Goal: Task Accomplishment & Management: Complete application form

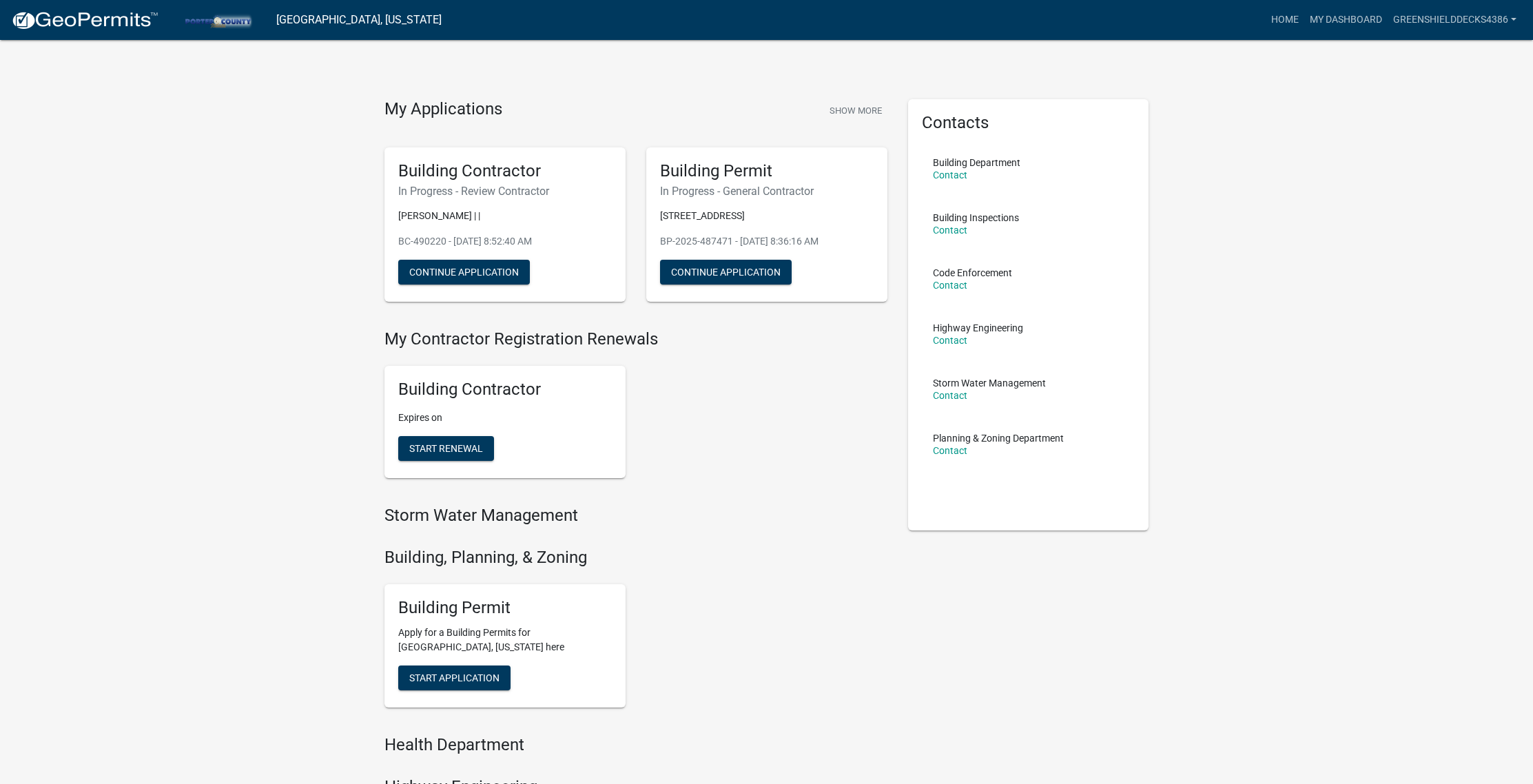
click at [527, 210] on p "[PERSON_NAME] | |" at bounding box center [505, 216] width 214 height 14
click at [1281, 17] on link "Home" at bounding box center [1285, 20] width 39 height 27
click at [1311, 19] on link "My Dashboard" at bounding box center [1346, 20] width 84 height 27
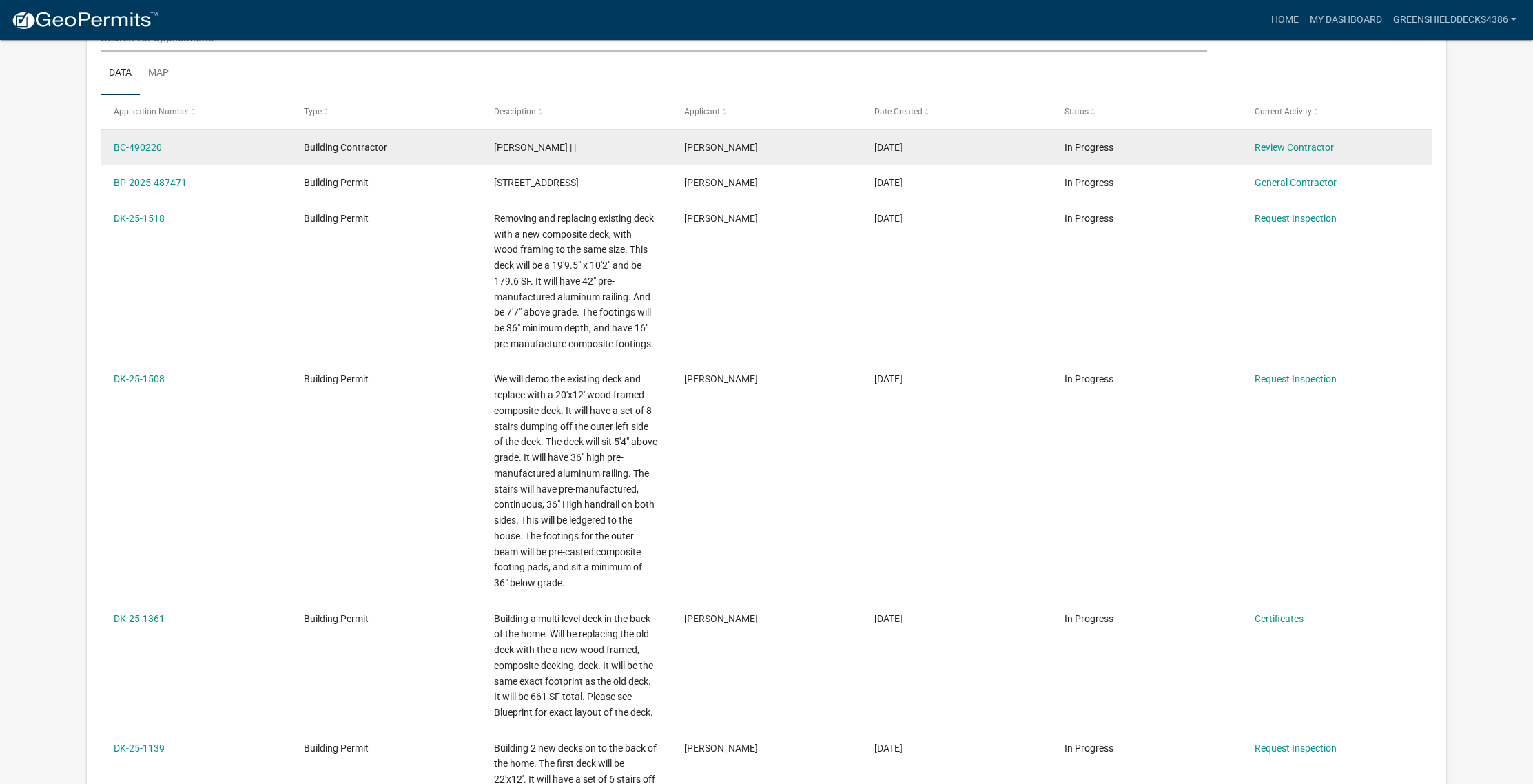
scroll to position [188, 0]
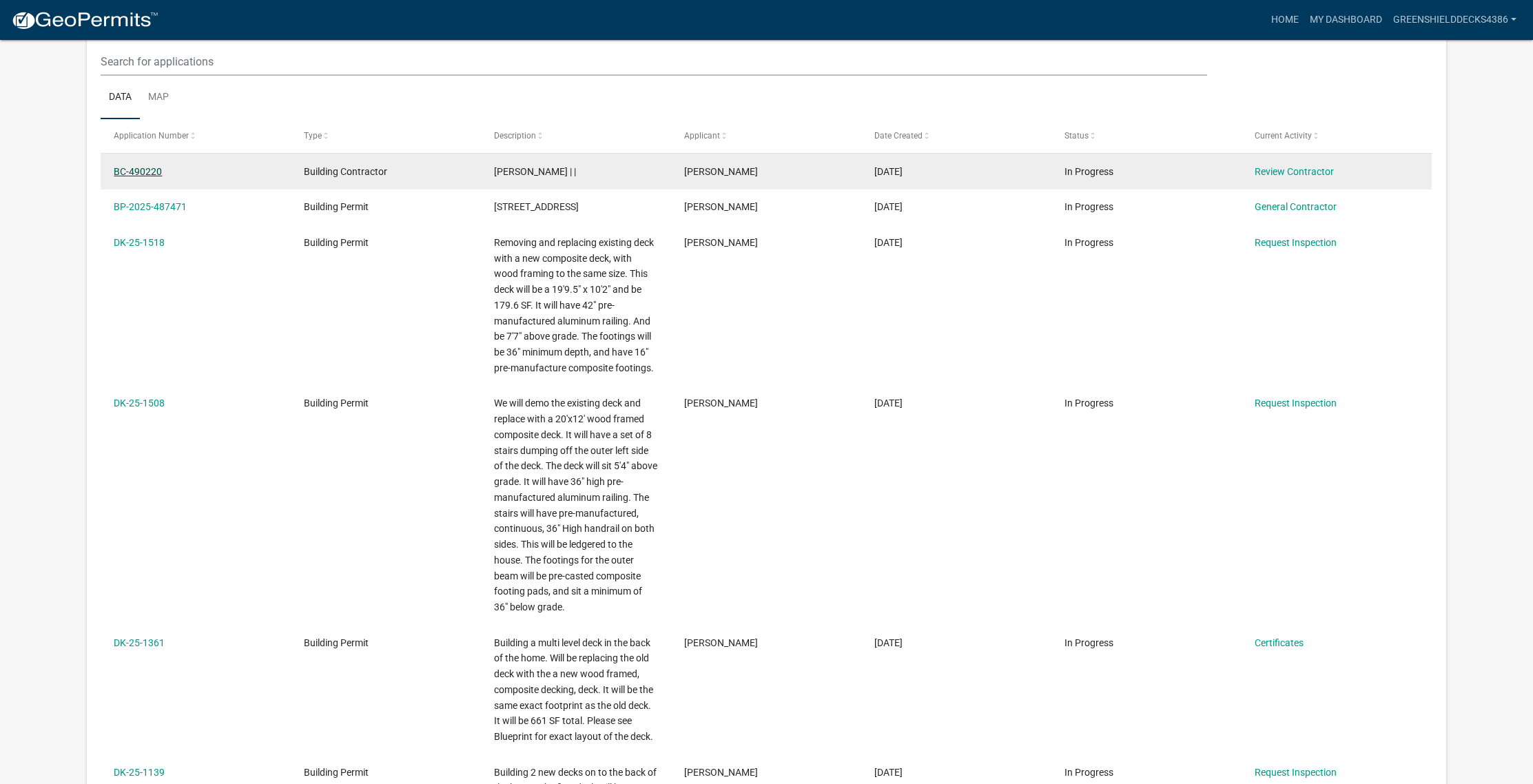
click at [117, 167] on link "BC-490220" at bounding box center [138, 172] width 48 height 11
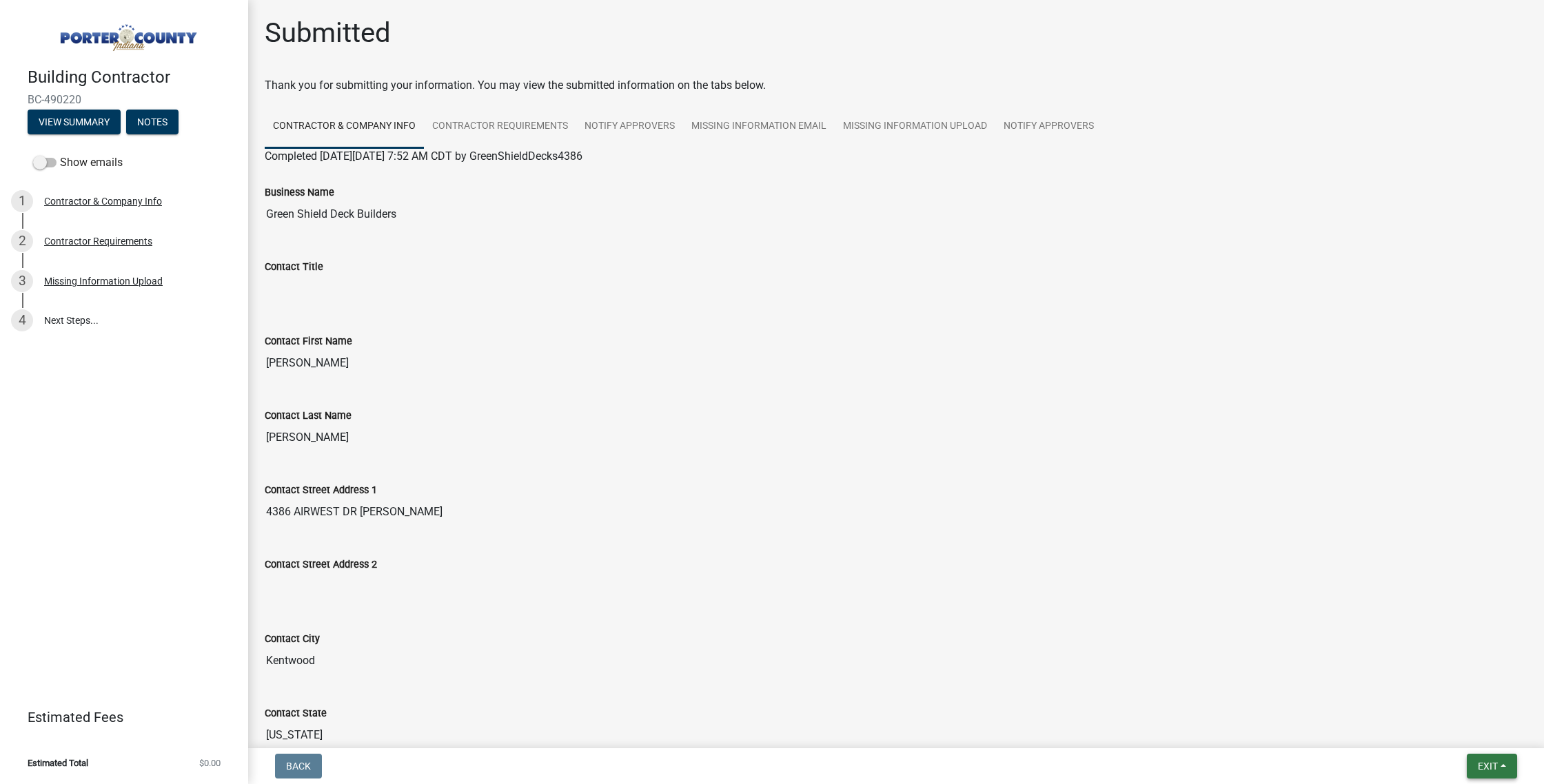
click at [1499, 771] on button "Exit" at bounding box center [1492, 766] width 50 height 25
click at [1477, 729] on button "Save & Exit" at bounding box center [1462, 730] width 110 height 33
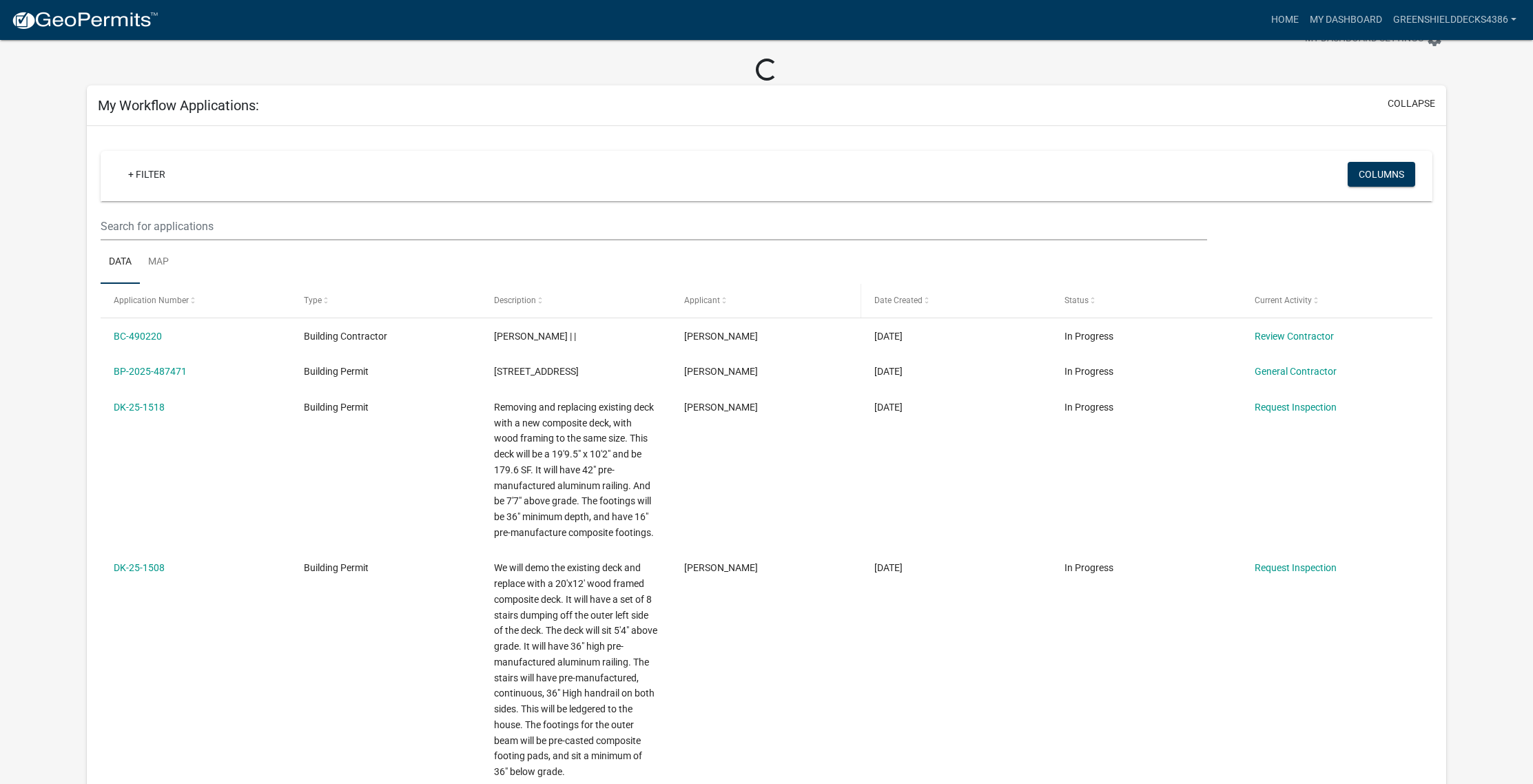
scroll to position [74, 0]
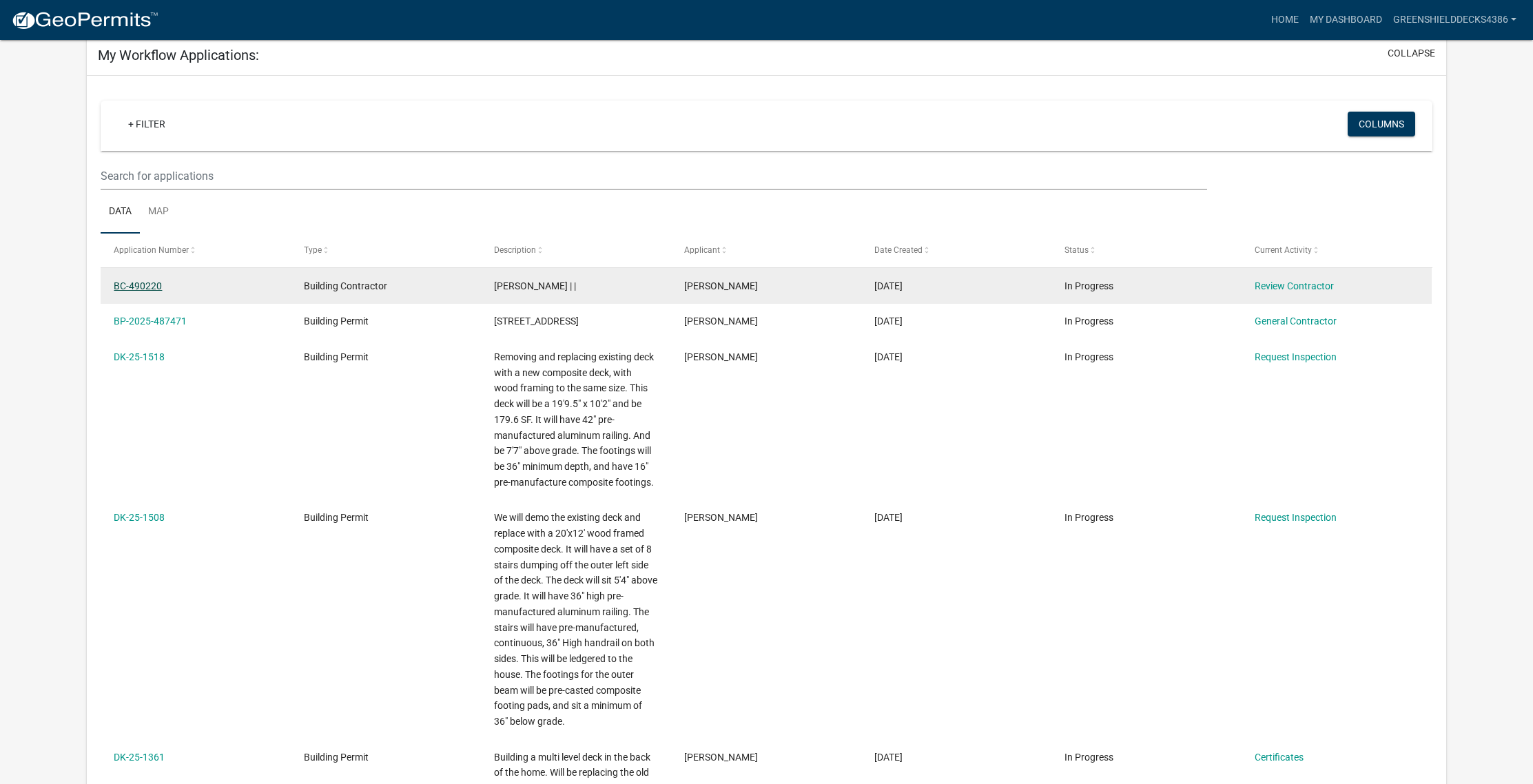
click at [131, 288] on link "BC-490220" at bounding box center [138, 286] width 48 height 11
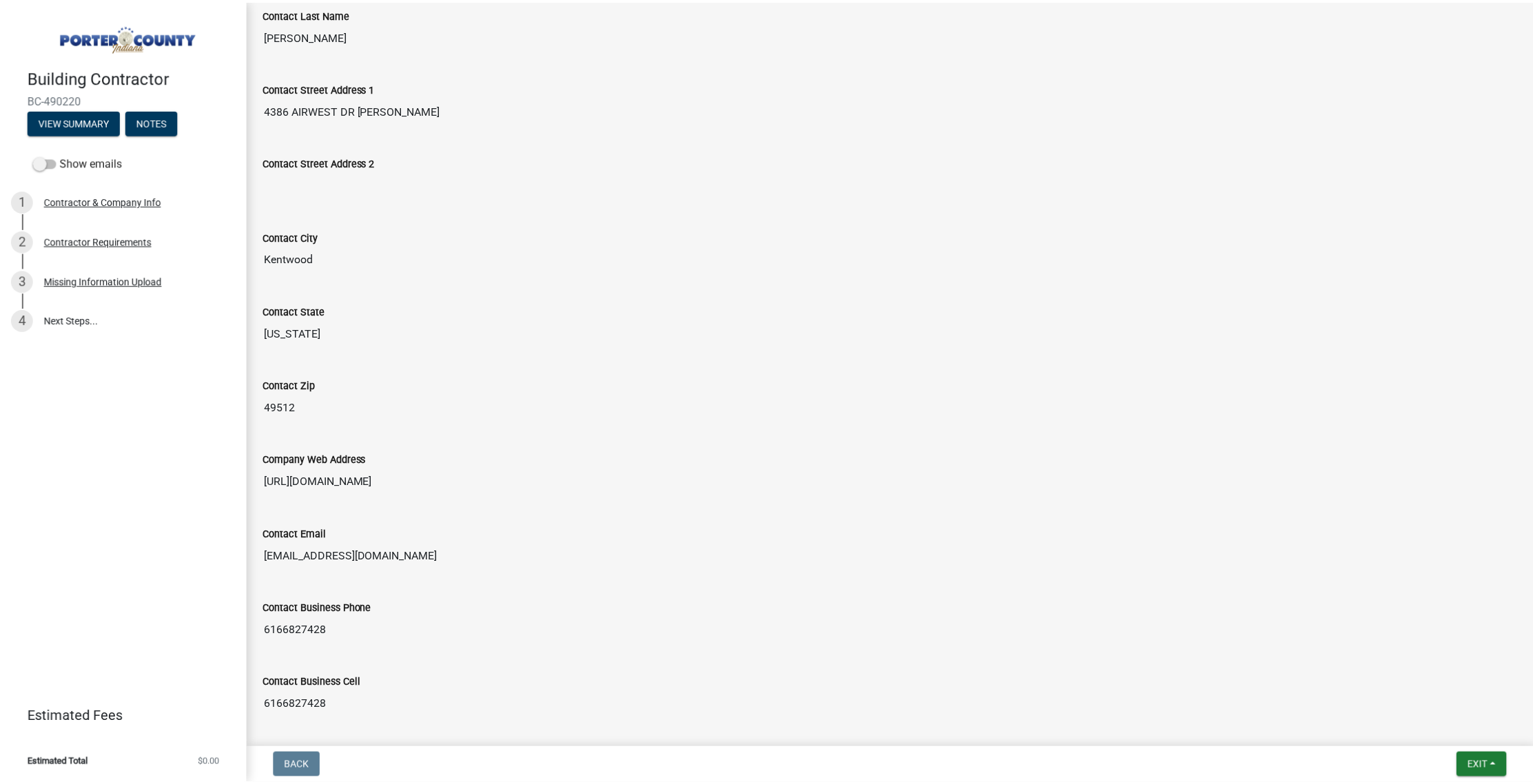
scroll to position [96, 0]
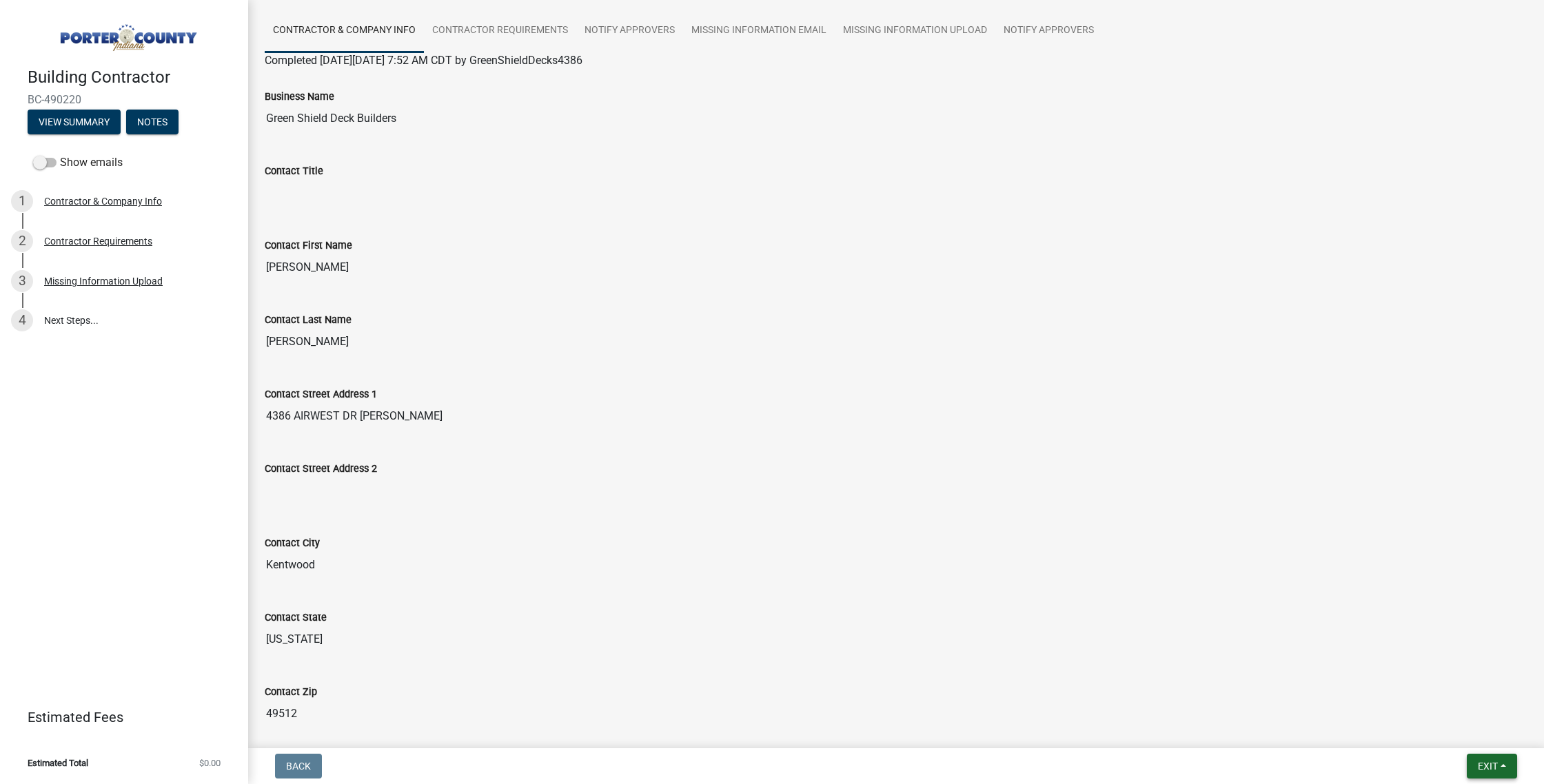
click at [1482, 758] on button "Exit" at bounding box center [1492, 766] width 50 height 25
click at [1468, 730] on button "Save & Exit" at bounding box center [1462, 730] width 110 height 33
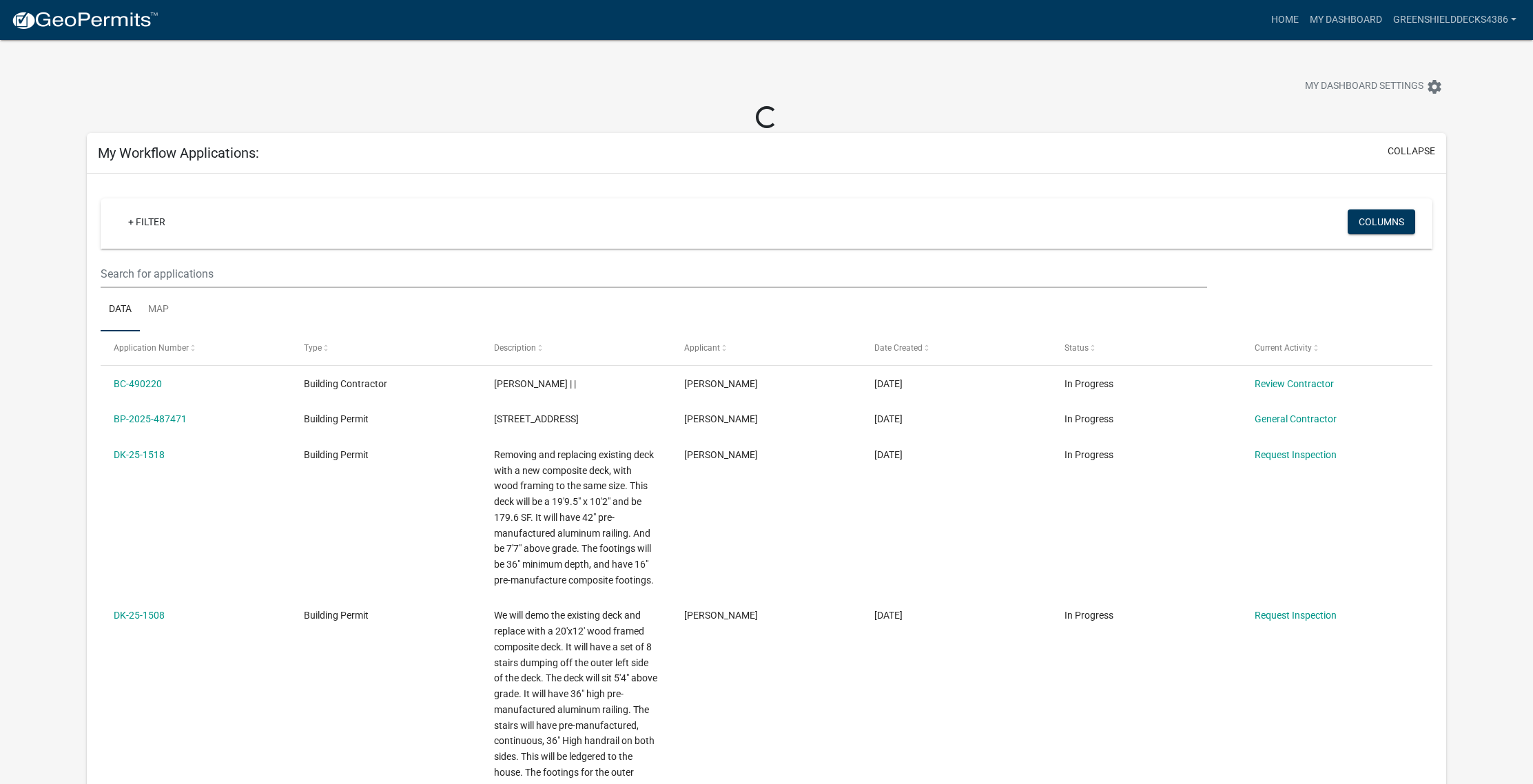
scroll to position [105, 0]
